Goal: Navigation & Orientation: Find specific page/section

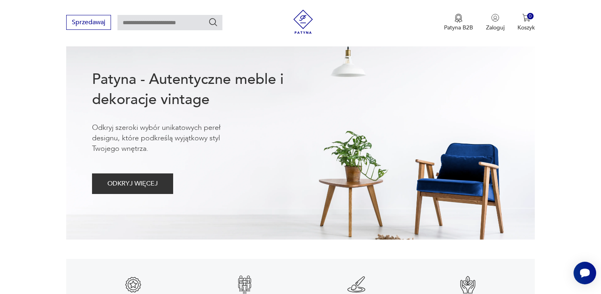
scroll to position [92, 0]
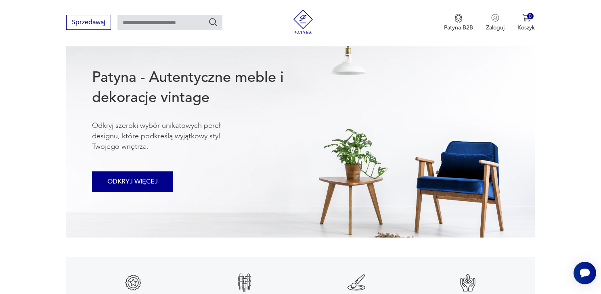
click at [143, 181] on button "ODKRYJ WIĘCEJ" at bounding box center [132, 182] width 81 height 21
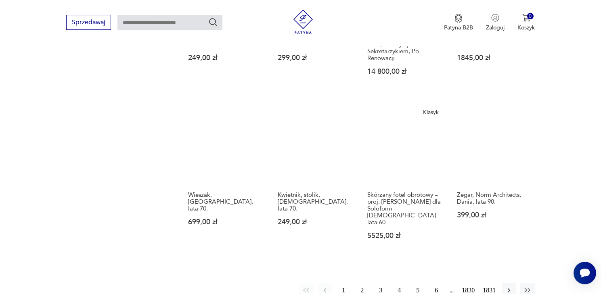
scroll to position [657, 0]
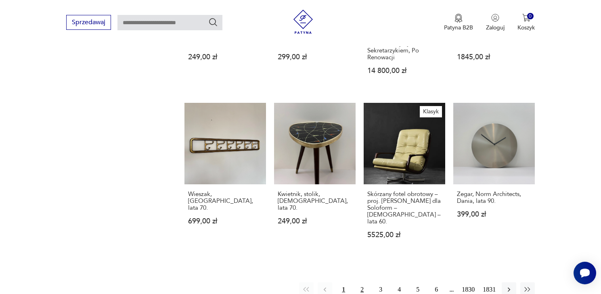
click at [359, 283] on button "2" at bounding box center [362, 290] width 15 height 15
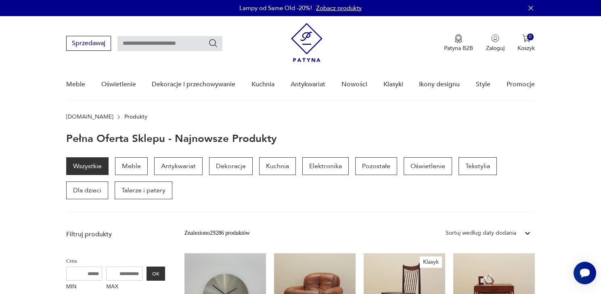
click at [315, 41] on img at bounding box center [307, 42] width 32 height 39
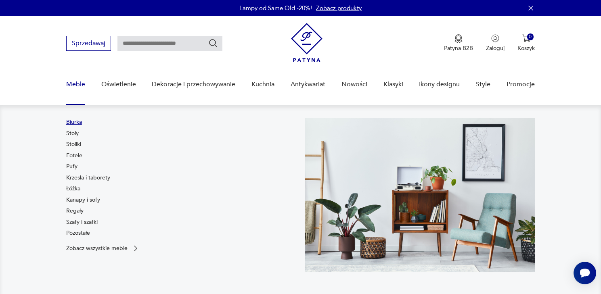
click at [69, 121] on link "Biurka" at bounding box center [74, 122] width 16 height 8
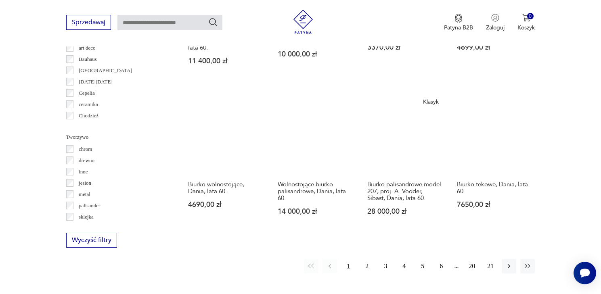
scroll to position [786, 0]
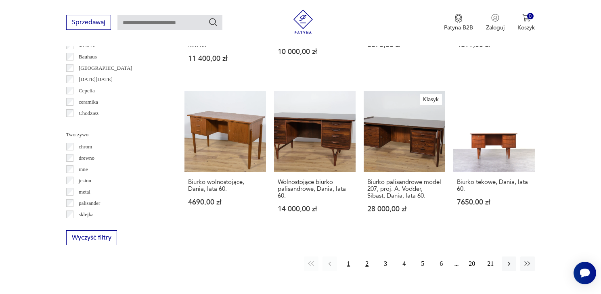
click at [365, 257] on button "2" at bounding box center [367, 264] width 15 height 15
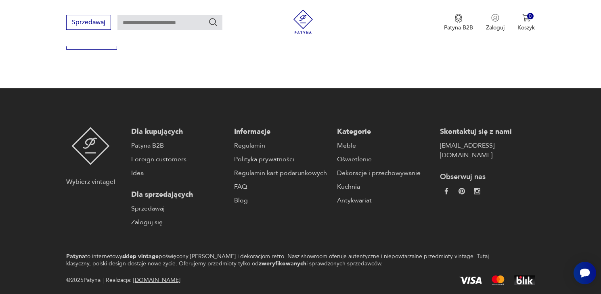
scroll to position [983, 0]
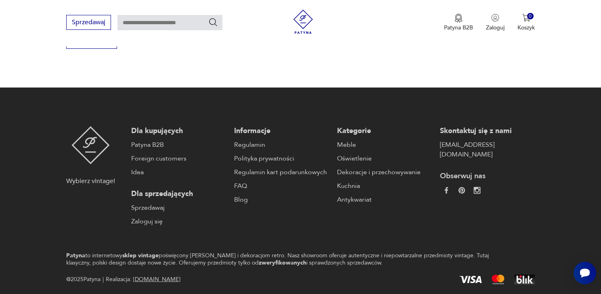
click at [474, 187] on img at bounding box center [477, 190] width 7 height 7
